Goal: Communication & Community: Share content

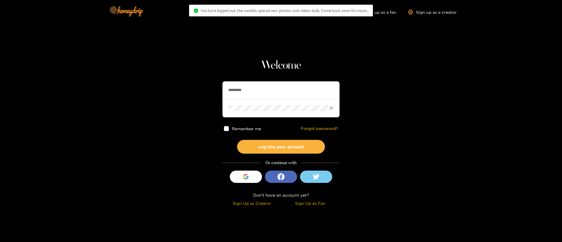
click at [287, 90] on input "*********" at bounding box center [280, 90] width 117 height 18
paste input "text"
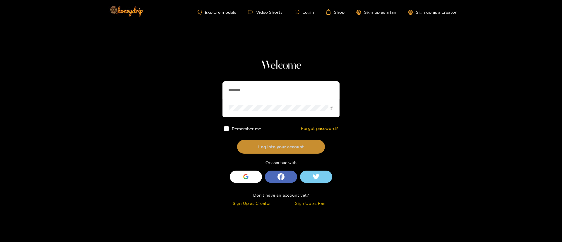
type input "********"
click at [300, 150] on button "Log into your account" at bounding box center [281, 147] width 88 height 14
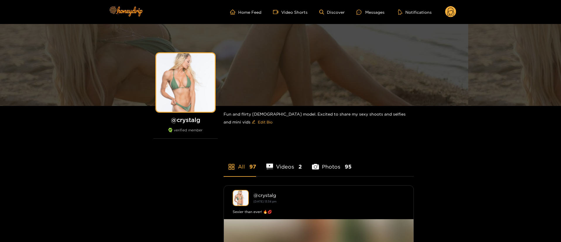
click at [452, 8] on circle at bounding box center [450, 11] width 11 height 11
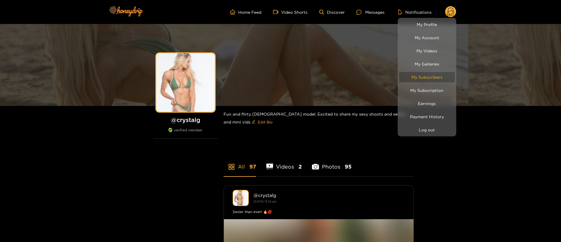
drag, startPoint x: 431, startPoint y: 70, endPoint x: 431, endPoint y: 74, distance: 3.3
click at [431, 74] on li "My Subscribers" at bounding box center [426, 76] width 58 height 13
click at [431, 74] on link "My Subscribers" at bounding box center [427, 77] width 56 height 10
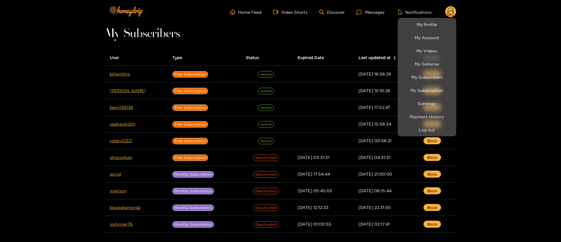
click at [340, 37] on div at bounding box center [280, 121] width 561 height 242
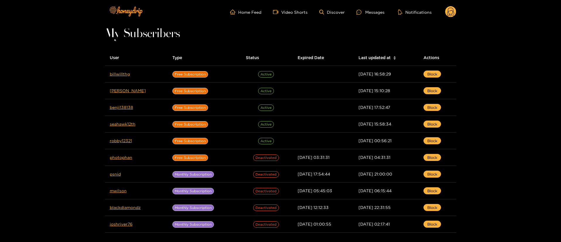
click at [451, 13] on circle at bounding box center [450, 11] width 11 height 11
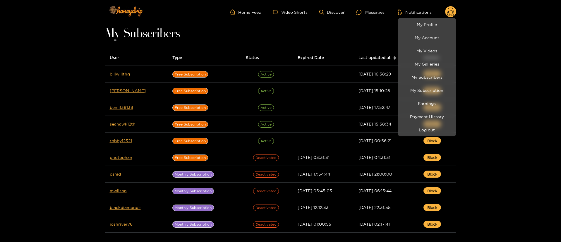
click at [368, 4] on div at bounding box center [280, 121] width 561 height 242
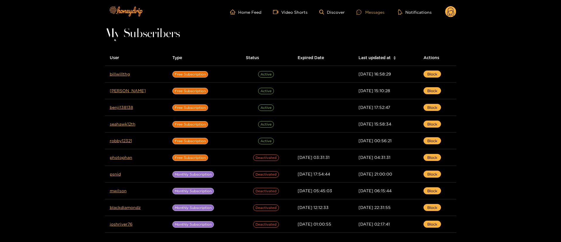
click at [369, 11] on div "Messages" at bounding box center [370, 12] width 28 height 7
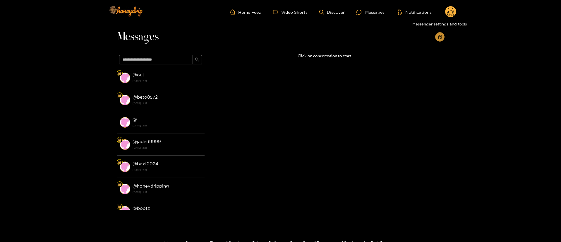
click at [436, 35] on button "button" at bounding box center [439, 36] width 9 height 9
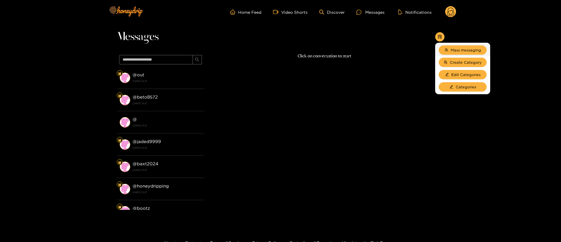
click at [453, 45] on li "Mass messaging" at bounding box center [462, 50] width 55 height 12
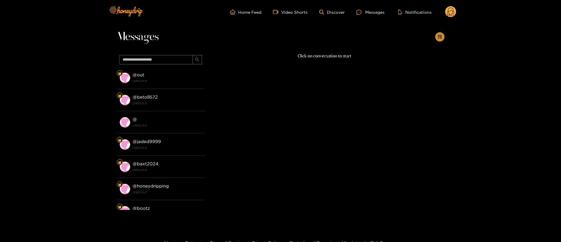
click at [441, 33] on button "button" at bounding box center [439, 36] width 9 height 9
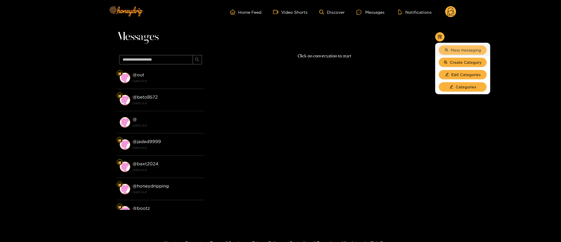
click at [467, 51] on span "Mass messaging" at bounding box center [465, 50] width 30 height 6
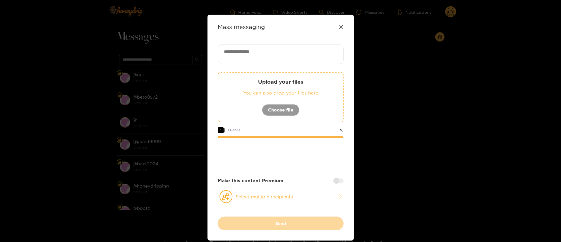
click at [253, 59] on textarea at bounding box center [281, 54] width 126 height 20
paste textarea "**********"
type textarea "**********"
click at [273, 198] on button "Select multiple recipients" at bounding box center [281, 196] width 126 height 13
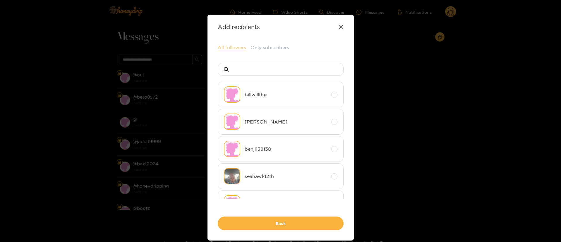
click at [229, 47] on button "All followers" at bounding box center [232, 47] width 28 height 7
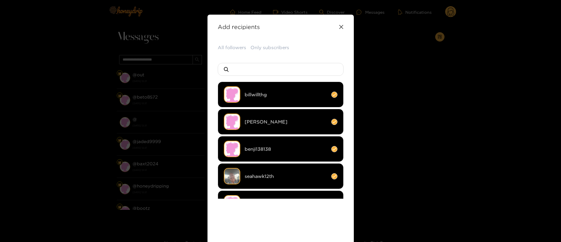
click at [295, 223] on div "All followers Only subscribers billwillthg [PERSON_NAME] benji138138 seahawk12t…" at bounding box center [281, 151] width 126 height 215
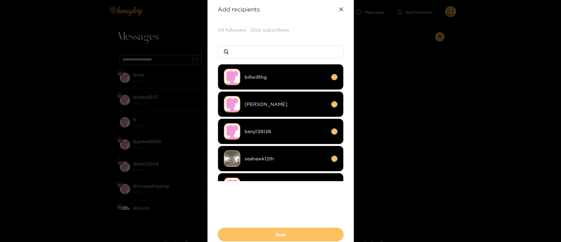
click at [288, 229] on button "Back" at bounding box center [281, 235] width 126 height 14
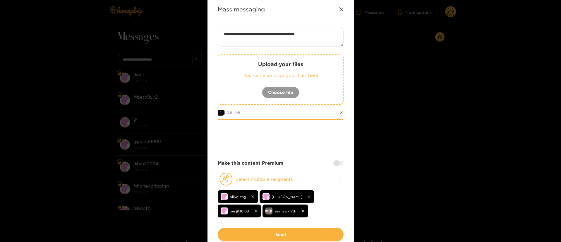
click at [301, 149] on div "**********" at bounding box center [281, 127] width 126 height 201
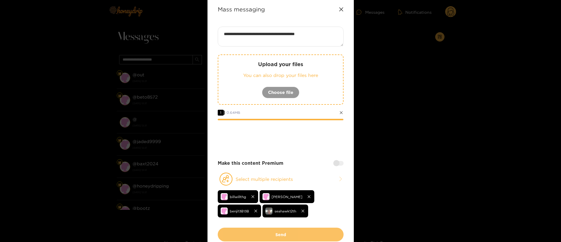
click at [306, 229] on button "Send" at bounding box center [281, 235] width 126 height 14
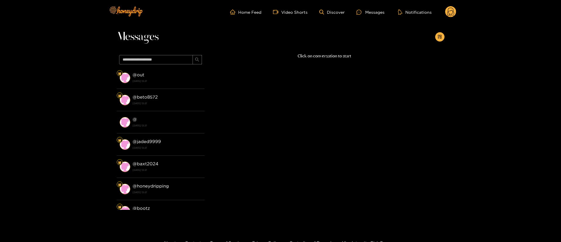
click at [454, 12] on circle at bounding box center [450, 11] width 11 height 11
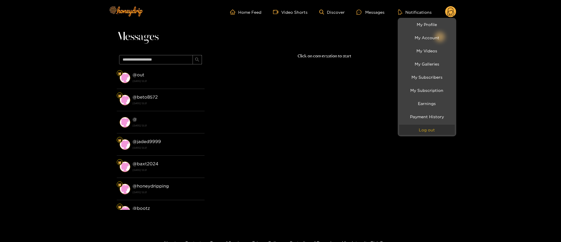
click at [445, 130] on button "Log out" at bounding box center [427, 130] width 56 height 10
